Goal: Task Accomplishment & Management: Manage account settings

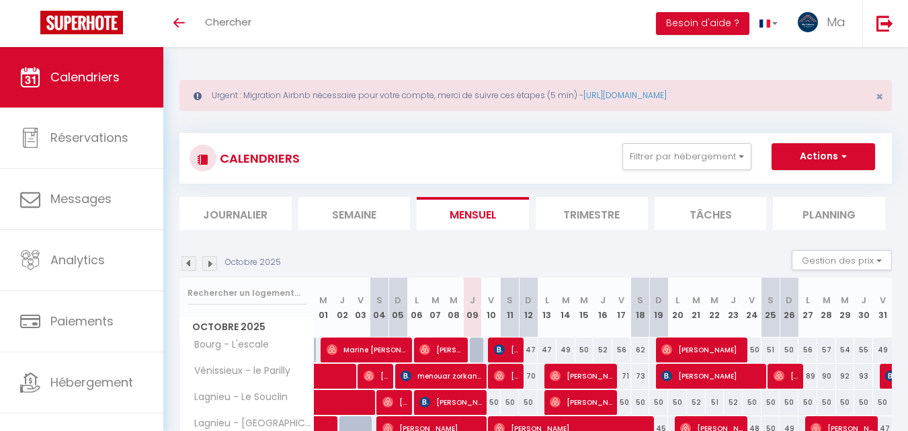
select select
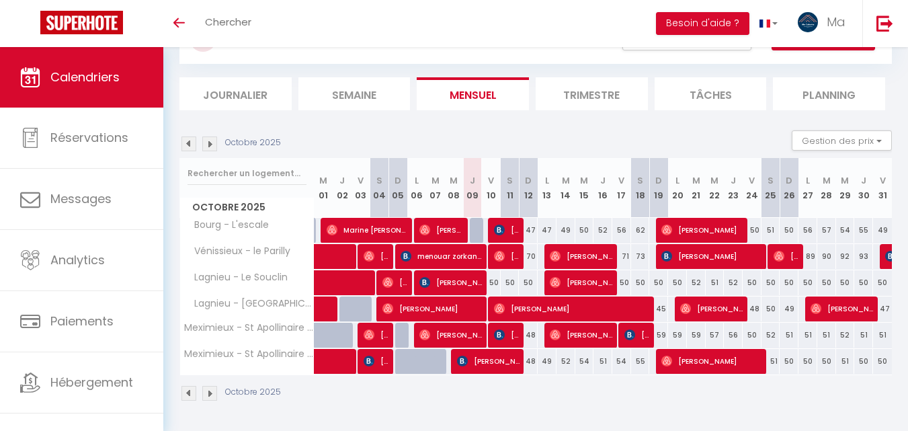
scroll to position [120, 0]
click at [465, 303] on span "[PERSON_NAME]" at bounding box center [433, 309] width 100 height 26
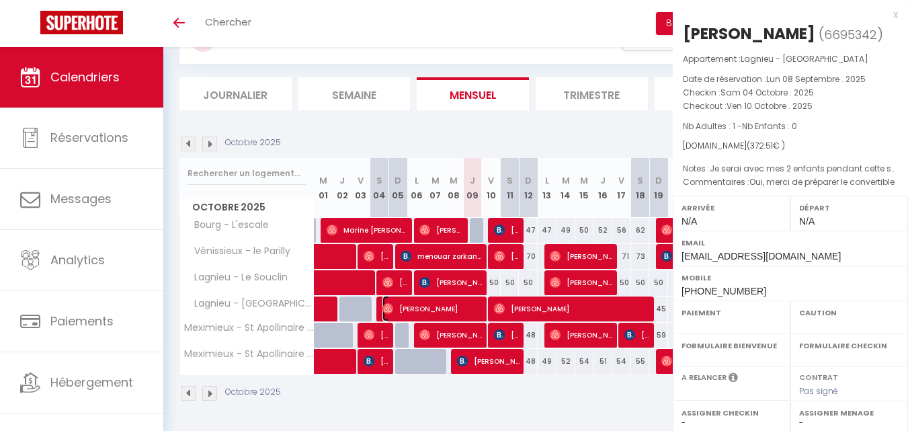
select select "OK"
select select "1"
select select "0"
select select "1"
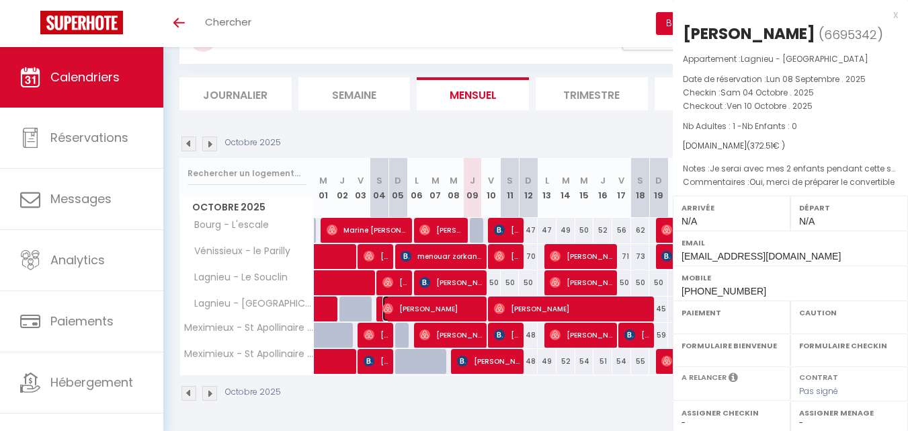
select select
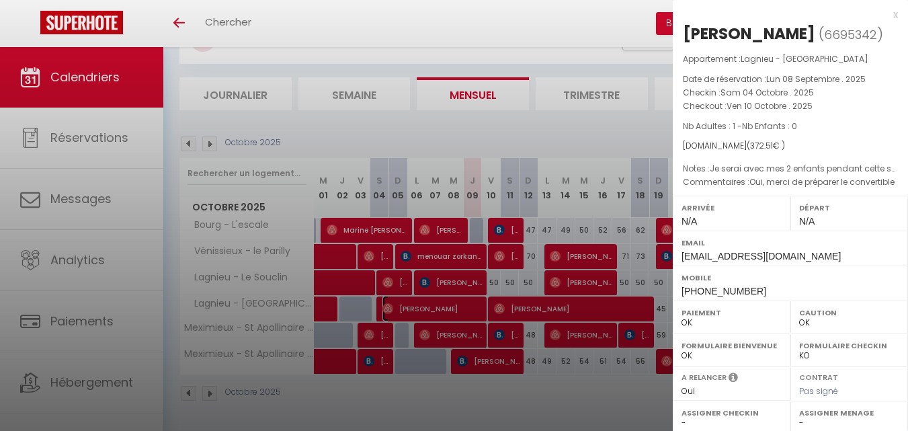
select select "32538"
select select "8765"
click at [565, 33] on div at bounding box center [454, 215] width 908 height 431
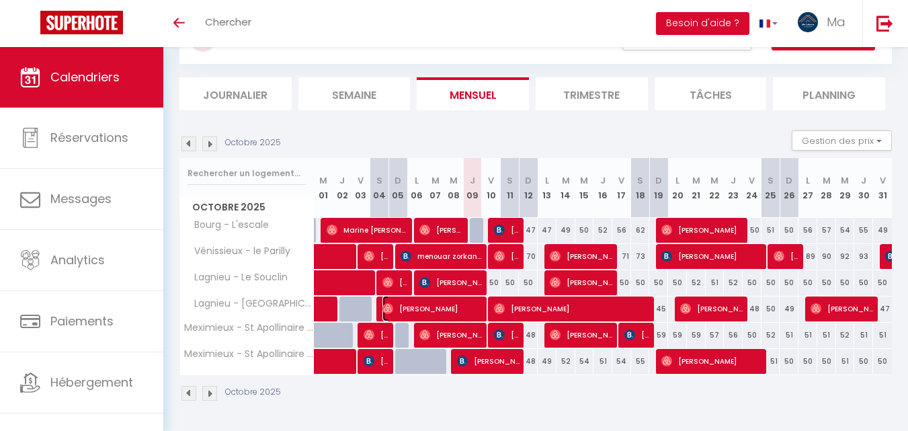
click at [456, 304] on span "[PERSON_NAME]" at bounding box center [433, 309] width 100 height 26
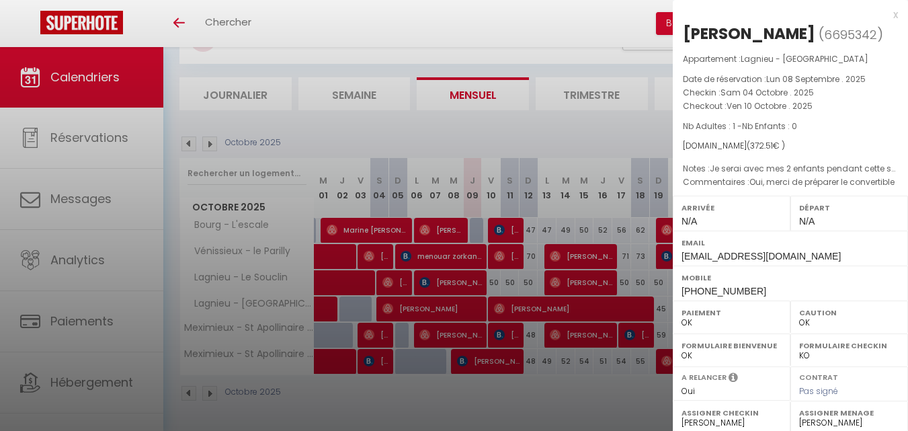
click at [886, 15] on div "x" at bounding box center [785, 15] width 225 height 16
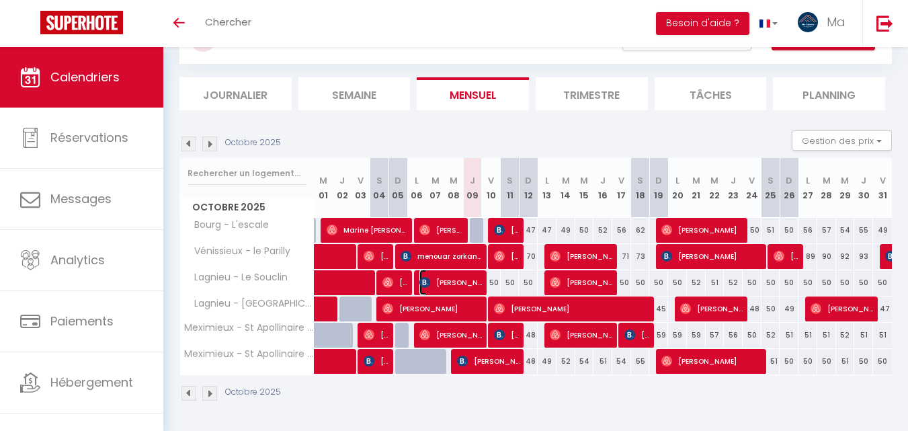
click at [465, 284] on span "[PERSON_NAME]" at bounding box center [450, 283] width 63 height 26
select select "9866"
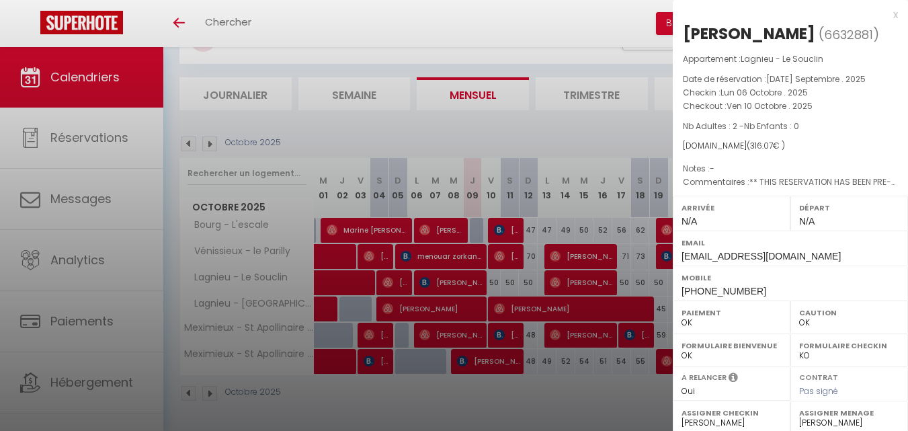
click at [884, 16] on div "x" at bounding box center [785, 15] width 225 height 16
